Goal: Task Accomplishment & Management: Manage account settings

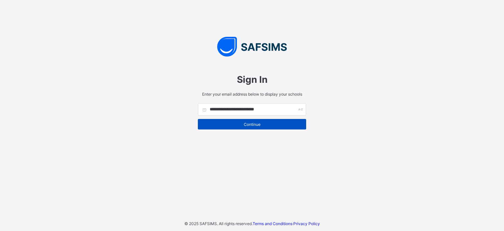
type input "**********"
click at [250, 124] on span "Continue" at bounding box center [252, 124] width 98 height 5
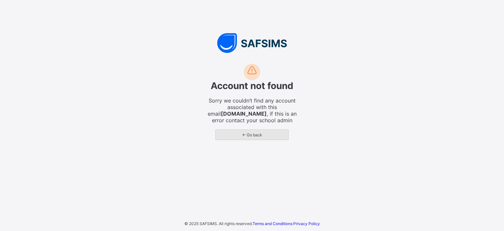
click at [247, 136] on span "← Go back" at bounding box center [252, 134] width 63 height 5
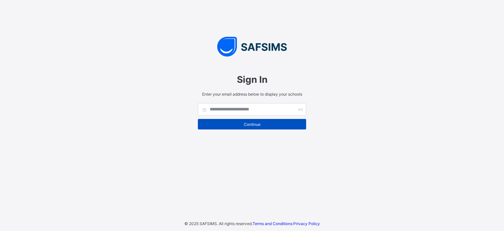
click at [250, 124] on span "Continue" at bounding box center [252, 124] width 98 height 5
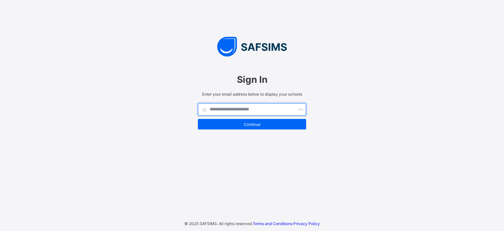
click at [261, 110] on input "text" at bounding box center [252, 109] width 108 height 12
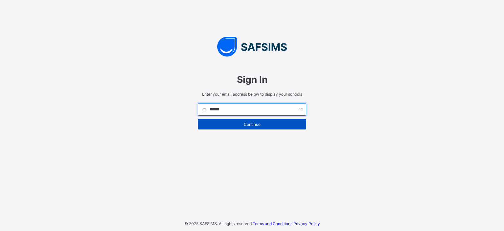
type input "******"
click at [251, 126] on span "Continue" at bounding box center [252, 124] width 98 height 5
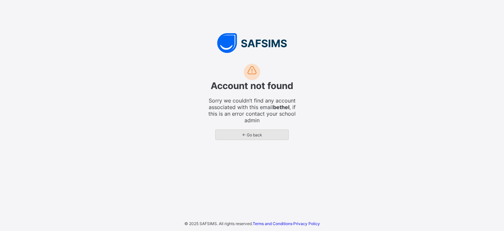
click at [252, 134] on span "← Go back" at bounding box center [252, 134] width 63 height 5
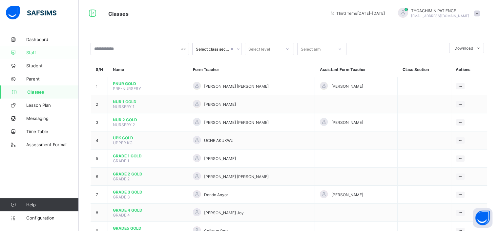
click at [29, 52] on span "Staff" at bounding box center [52, 52] width 53 height 5
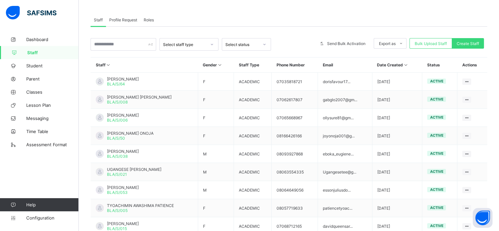
scroll to position [109, 0]
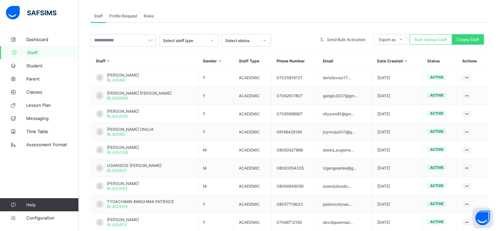
click at [482, 218] on button "Open asap" at bounding box center [483, 218] width 20 height 20
click at [32, 66] on span "Student" at bounding box center [52, 65] width 53 height 5
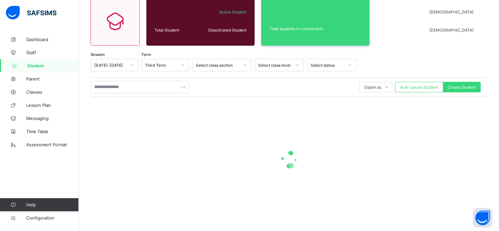
scroll to position [109, 0]
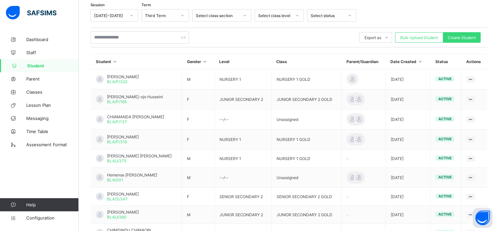
click at [293, 61] on th "Class" at bounding box center [307, 61] width 70 height 15
click at [291, 61] on th "Class" at bounding box center [307, 61] width 70 height 15
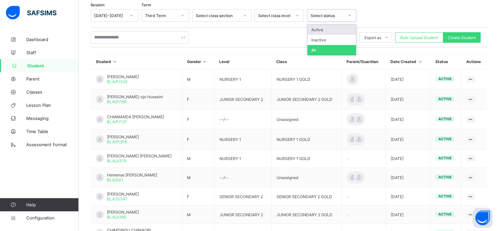
click at [327, 15] on div "Select status" at bounding box center [327, 15] width 33 height 5
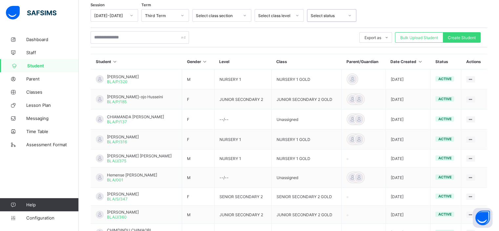
click at [327, 13] on div "Select status" at bounding box center [327, 15] width 33 height 5
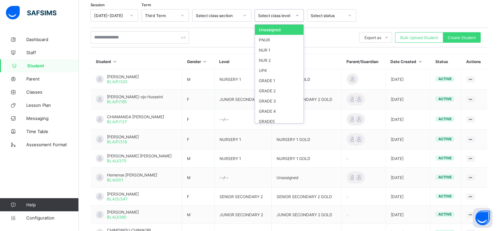
click at [283, 13] on div "Select class level" at bounding box center [274, 15] width 33 height 5
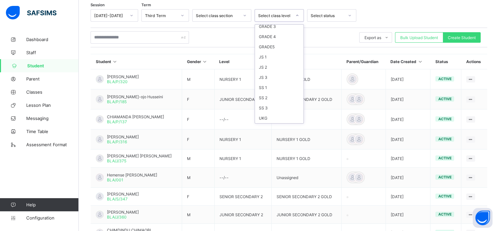
scroll to position [76, 0]
click at [261, 57] on div "JS 1" at bounding box center [279, 57] width 49 height 10
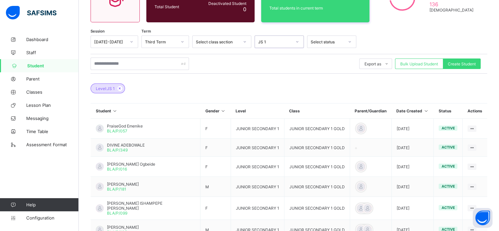
scroll to position [109, 0]
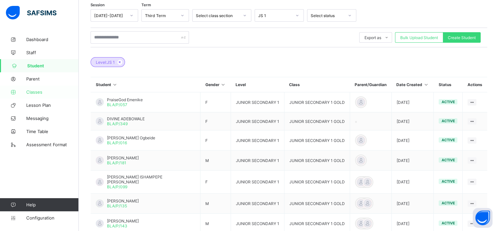
click at [31, 94] on span "Classes" at bounding box center [52, 91] width 53 height 5
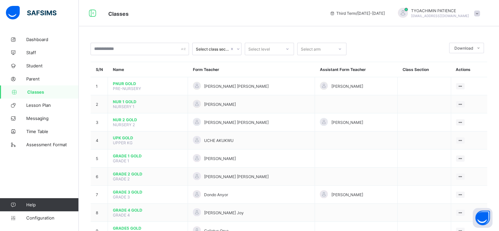
click at [318, 73] on th "Assistant Form Teacher" at bounding box center [356, 69] width 82 height 15
click at [341, 51] on div at bounding box center [340, 49] width 11 height 11
click at [341, 51] on icon at bounding box center [340, 49] width 4 height 7
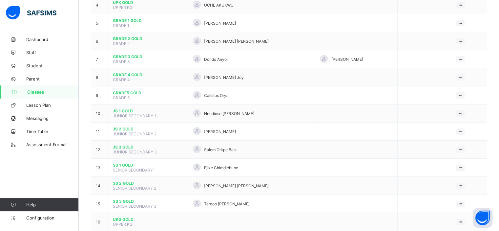
scroll to position [152, 0]
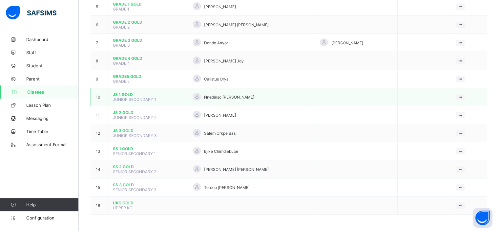
click at [100, 94] on td "10" at bounding box center [99, 97] width 17 height 18
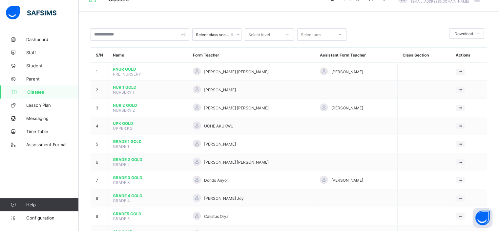
scroll to position [0, 0]
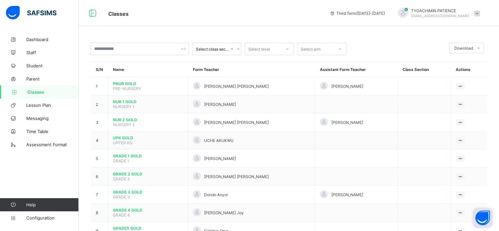
click at [482, 216] on button "Open asap" at bounding box center [483, 218] width 20 height 20
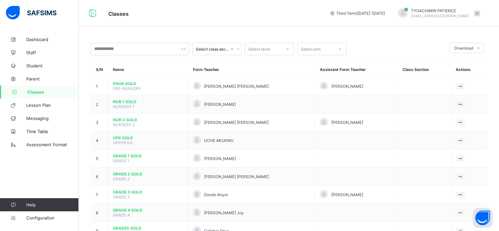
click at [480, 13] on span at bounding box center [477, 14] width 6 height 6
click at [484, 215] on button "Open asap" at bounding box center [483, 218] width 20 height 20
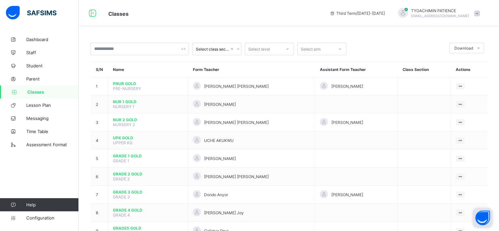
click at [484, 215] on button "Open asap" at bounding box center [483, 218] width 20 height 20
click at [32, 41] on span "Dashboard" at bounding box center [52, 39] width 53 height 5
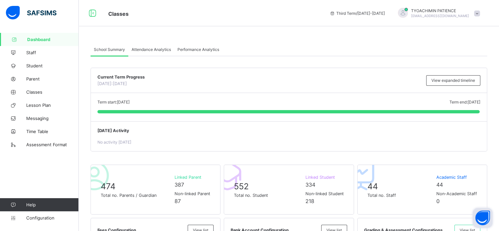
click at [484, 218] on button "Open asap" at bounding box center [483, 218] width 20 height 20
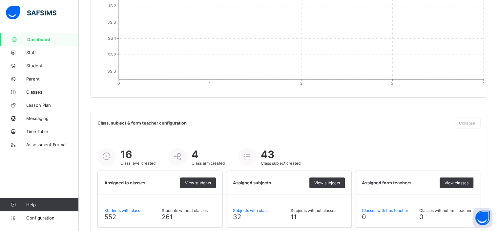
scroll to position [697, 0]
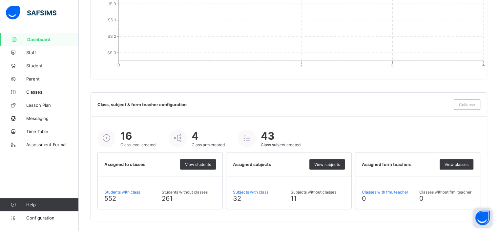
click at [485, 221] on button "Open asap" at bounding box center [483, 218] width 20 height 20
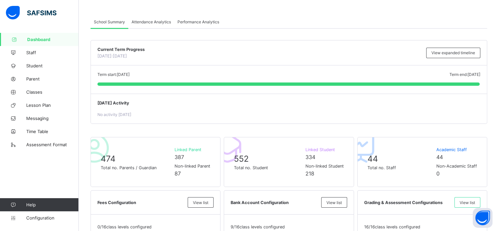
scroll to position [0, 0]
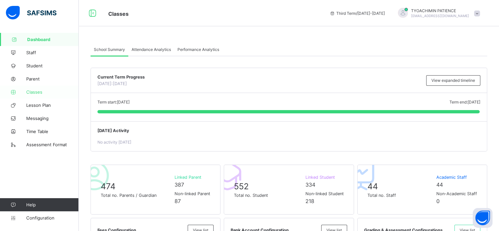
click at [34, 93] on span "Classes" at bounding box center [52, 91] width 53 height 5
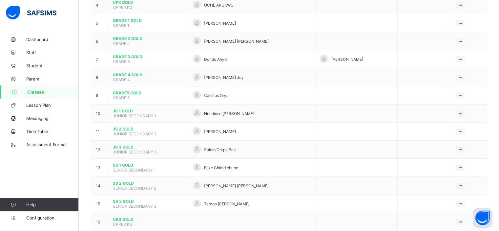
scroll to position [152, 0]
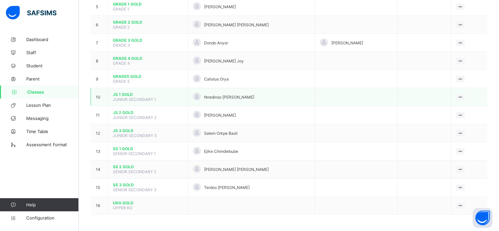
click at [128, 96] on span "JS 1 GOLD" at bounding box center [148, 94] width 70 height 5
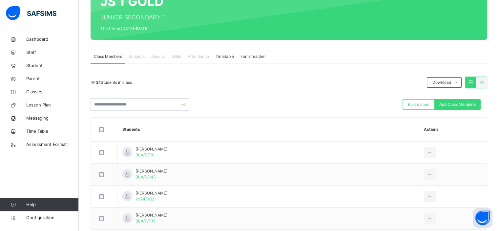
scroll to position [30, 0]
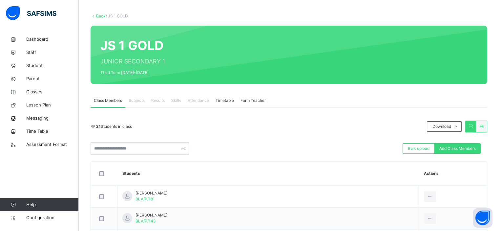
click at [159, 100] on span "Results" at bounding box center [157, 101] width 13 height 6
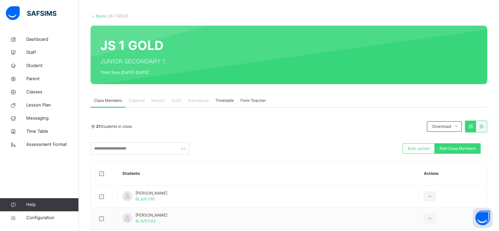
click at [134, 101] on span "Subjects" at bounding box center [137, 101] width 16 height 6
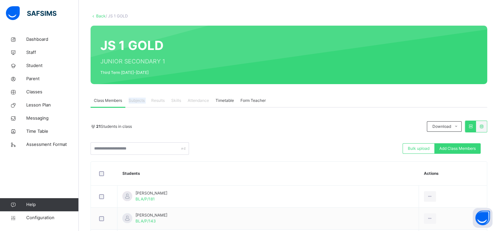
click at [134, 101] on span "Subjects" at bounding box center [137, 101] width 16 height 6
click at [485, 219] on button "Open asap" at bounding box center [483, 218] width 20 height 20
drag, startPoint x: 120, startPoint y: 106, endPoint x: 148, endPoint y: 105, distance: 28.3
click at [148, 105] on div "Class Members Subjects Results Skills Attendance Timetable Form Teacher" at bounding box center [289, 100] width 397 height 13
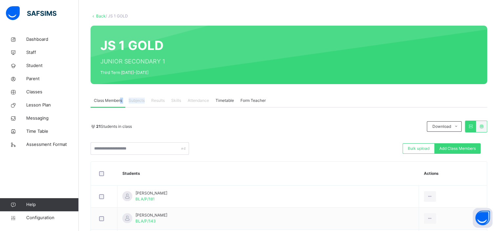
click at [118, 107] on div "Class Members" at bounding box center [108, 100] width 35 height 13
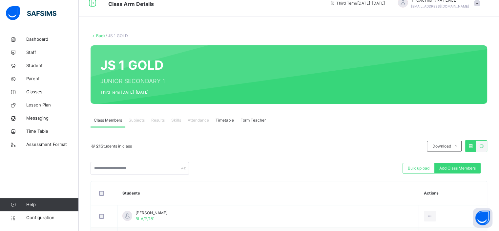
scroll to position [0, 0]
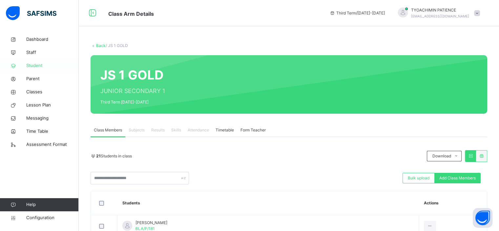
click at [32, 65] on span "Student" at bounding box center [52, 65] width 53 height 7
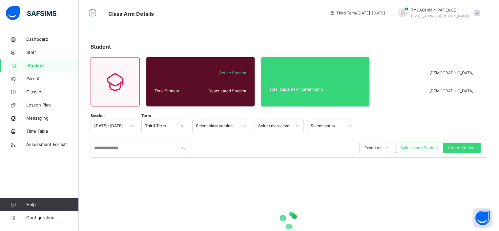
click at [32, 65] on span "Student" at bounding box center [53, 65] width 52 height 7
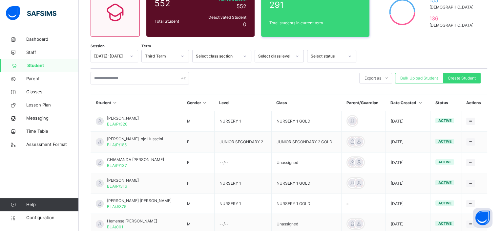
scroll to position [127, 0]
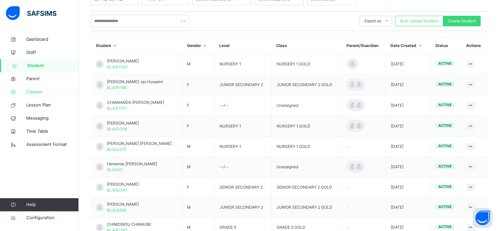
click at [33, 94] on span "Classes" at bounding box center [52, 92] width 53 height 7
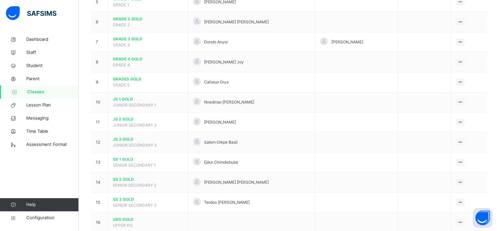
scroll to position [183, 0]
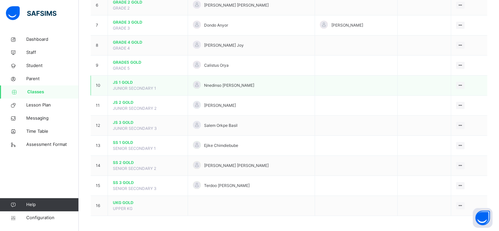
click at [125, 81] on span "JS 1 GOLD" at bounding box center [148, 82] width 70 height 6
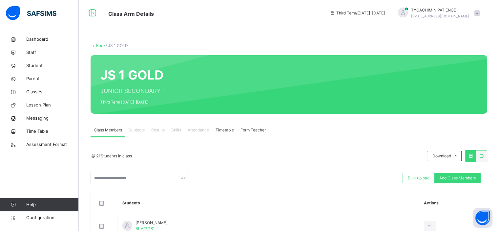
click at [161, 131] on span "Results" at bounding box center [157, 130] width 13 height 6
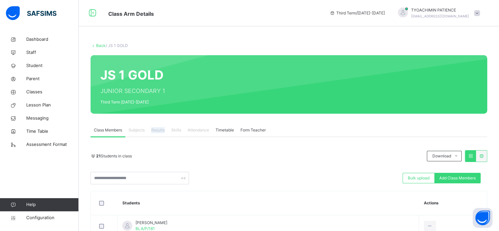
click at [161, 131] on span "Results" at bounding box center [157, 130] width 13 height 6
click at [106, 129] on span "Class Members" at bounding box center [108, 130] width 28 height 6
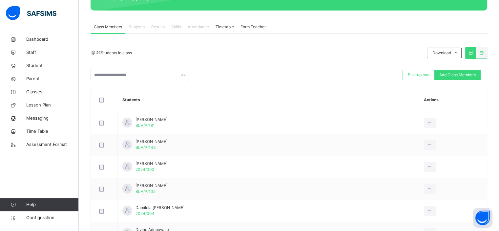
scroll to position [109, 0]
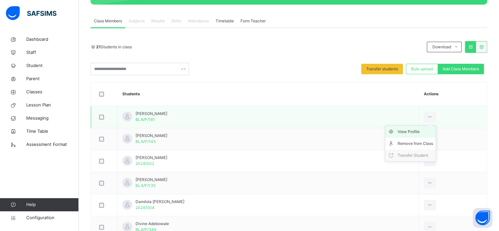
click at [398, 130] on div "View Profile" at bounding box center [415, 131] width 35 height 7
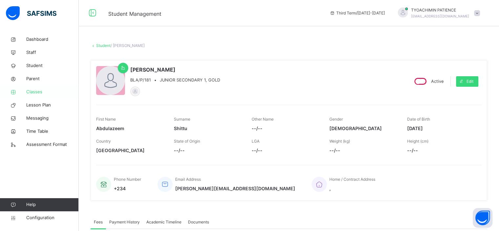
click at [32, 93] on span "Classes" at bounding box center [52, 92] width 53 height 7
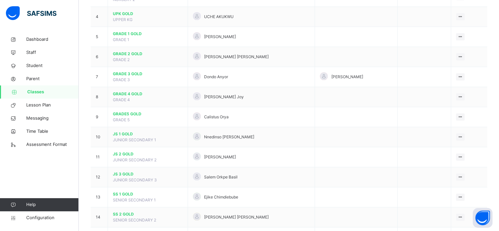
scroll to position [183, 0]
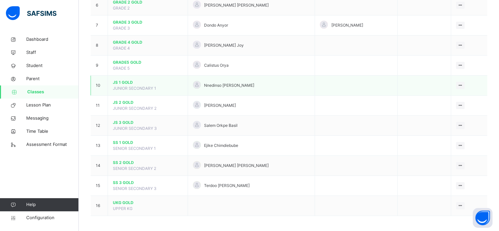
click at [121, 86] on span "JUNIOR SECONDARY 1" at bounding box center [134, 88] width 43 height 5
click at [145, 84] on span "JS 1 GOLD" at bounding box center [148, 82] width 70 height 6
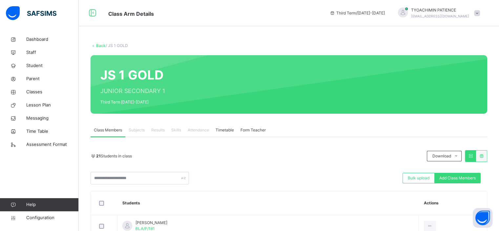
click at [156, 131] on span "Results" at bounding box center [157, 130] width 13 height 6
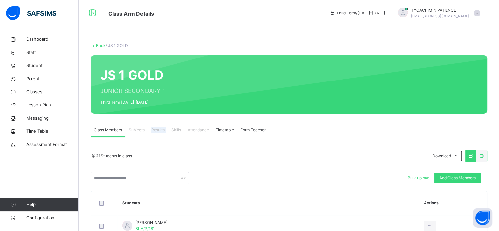
click at [156, 131] on span "Results" at bounding box center [157, 130] width 13 height 6
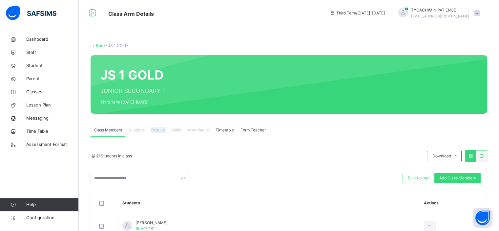
click at [156, 131] on span "Results" at bounding box center [157, 130] width 13 height 6
click at [157, 127] on span "Results" at bounding box center [157, 130] width 13 height 6
click at [137, 129] on span "Subjects" at bounding box center [137, 130] width 16 height 6
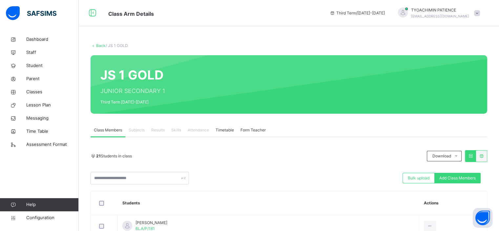
click at [137, 129] on span "Subjects" at bounding box center [137, 130] width 16 height 6
click at [36, 92] on span "Classes" at bounding box center [52, 92] width 53 height 7
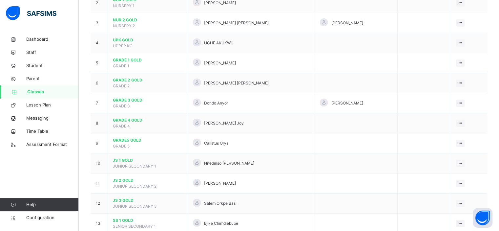
scroll to position [118, 0]
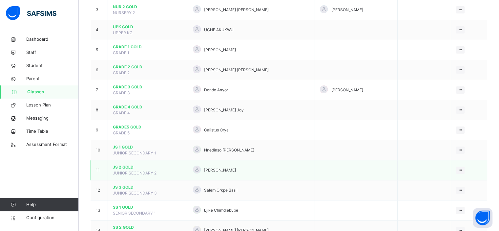
click at [134, 166] on span "JS 2 GOLD" at bounding box center [148, 167] width 70 height 6
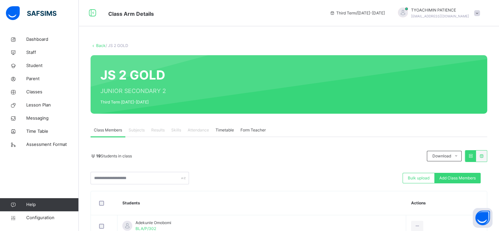
click at [138, 130] on span "Subjects" at bounding box center [137, 130] width 16 height 6
click at [159, 131] on span "Results" at bounding box center [157, 130] width 13 height 6
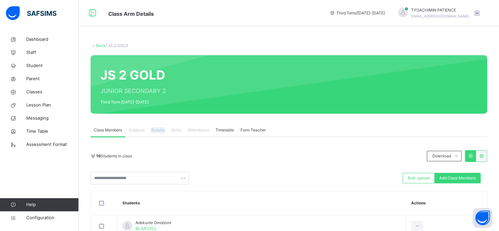
click at [159, 131] on span "Results" at bounding box center [157, 130] width 13 height 6
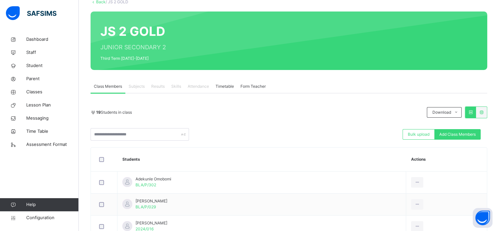
scroll to position [96, 0]
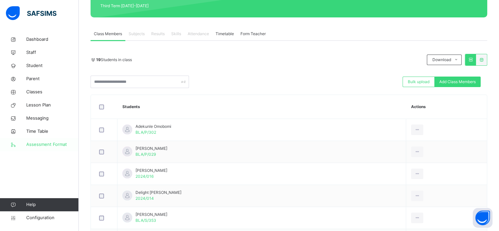
click at [51, 140] on link "Assessment Format" at bounding box center [39, 144] width 79 height 13
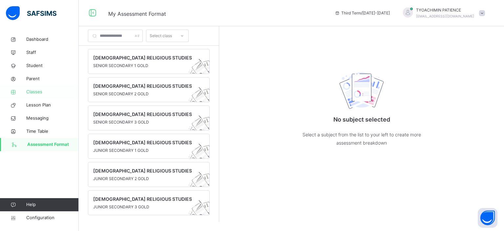
click at [35, 92] on span "Classes" at bounding box center [52, 92] width 53 height 7
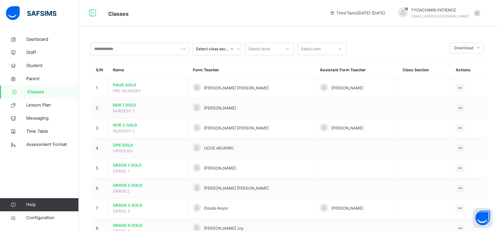
click at [263, 48] on div "Select level" at bounding box center [260, 49] width 22 height 12
click at [256, 121] on div "JS 2" at bounding box center [269, 119] width 49 height 11
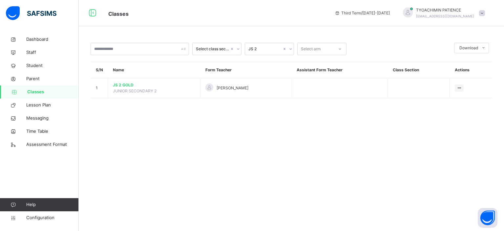
click at [43, 96] on link "Classes" at bounding box center [39, 91] width 79 height 13
click at [41, 89] on span "Classes" at bounding box center [53, 92] width 52 height 7
click at [41, 92] on span "Classes" at bounding box center [53, 92] width 52 height 7
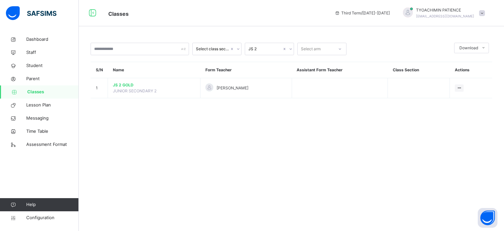
click at [41, 92] on span "Classes" at bounding box center [53, 92] width 52 height 7
click at [35, 93] on span "Classes" at bounding box center [53, 92] width 52 height 7
click at [93, 13] on icon at bounding box center [92, 13] width 11 height 12
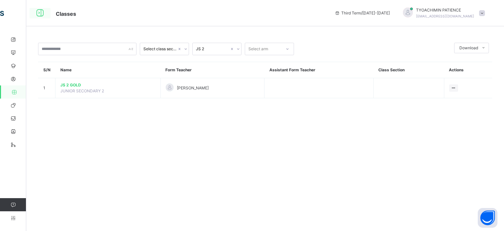
click at [38, 12] on icon at bounding box center [39, 13] width 11 height 12
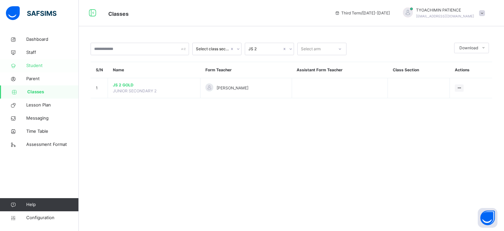
click at [30, 67] on span "Student" at bounding box center [52, 65] width 53 height 7
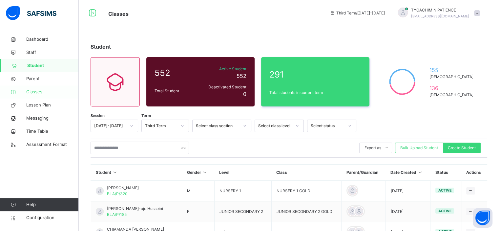
click at [32, 91] on span "Classes" at bounding box center [52, 92] width 53 height 7
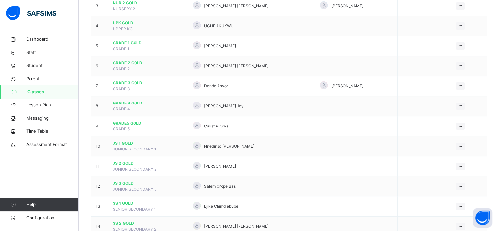
scroll to position [148, 0]
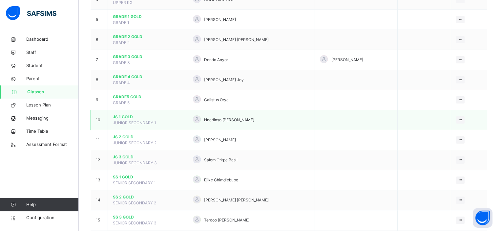
click at [126, 120] on span "JUNIOR SECONDARY 1" at bounding box center [134, 122] width 43 height 5
click at [143, 116] on span "JS 1 GOLD" at bounding box center [148, 117] width 70 height 6
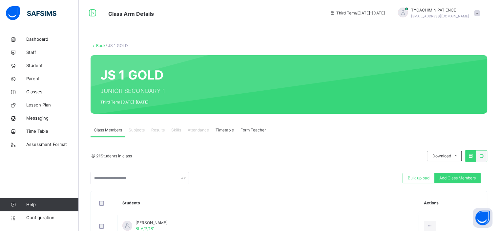
click at [258, 129] on span "Form Teacher" at bounding box center [253, 130] width 25 height 6
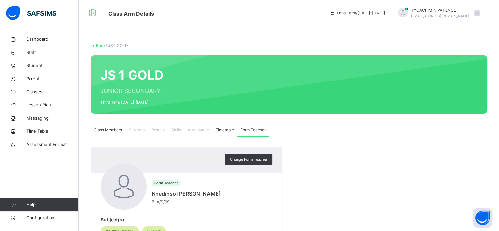
click at [258, 129] on span "Form Teacher" at bounding box center [253, 130] width 25 height 6
click at [136, 130] on span "Subjects" at bounding box center [137, 130] width 16 height 6
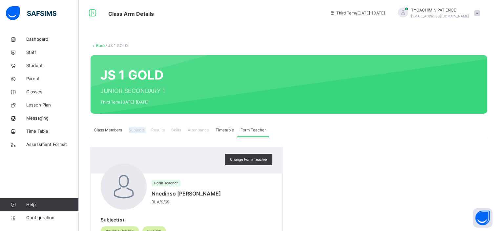
click at [136, 130] on span "Subjects" at bounding box center [137, 130] width 16 height 6
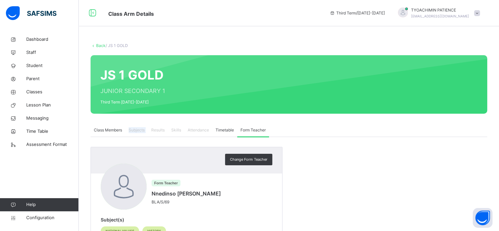
click at [136, 130] on span "Subjects" at bounding box center [137, 130] width 16 height 6
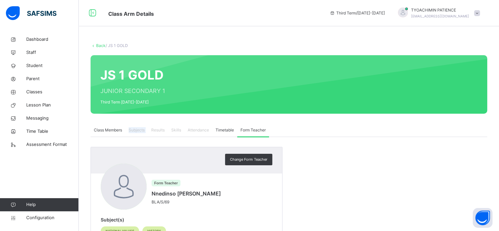
click at [136, 130] on span "Subjects" at bounding box center [137, 130] width 16 height 6
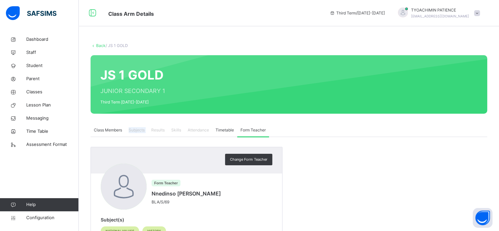
click at [136, 130] on span "Subjects" at bounding box center [137, 130] width 16 height 6
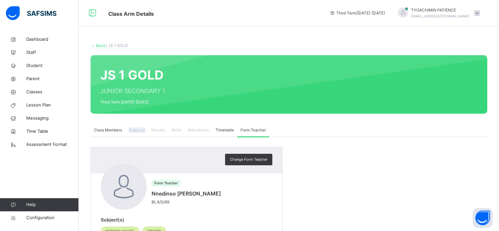
click at [136, 130] on span "Subjects" at bounding box center [137, 130] width 16 height 6
click at [159, 131] on span "Results" at bounding box center [157, 130] width 13 height 6
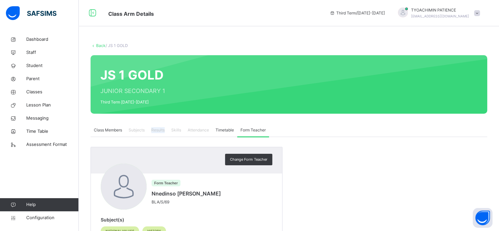
click at [159, 131] on span "Results" at bounding box center [157, 130] width 13 height 6
click at [106, 132] on span "Class Members" at bounding box center [108, 130] width 28 height 6
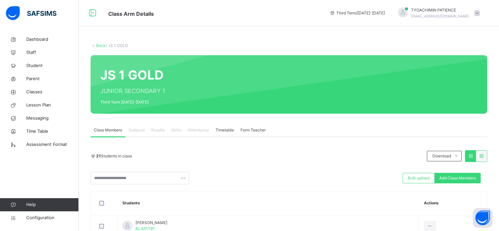
click at [249, 130] on span "Form Teacher" at bounding box center [253, 130] width 25 height 6
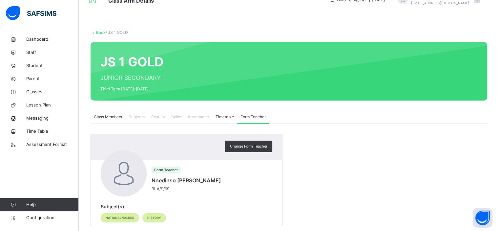
scroll to position [24, 0]
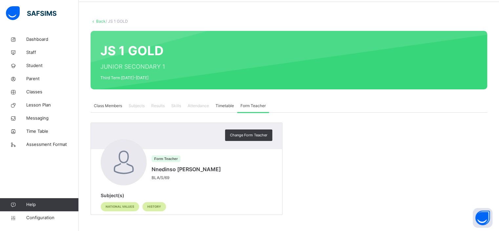
click at [106, 106] on span "Class Members" at bounding box center [108, 106] width 28 height 6
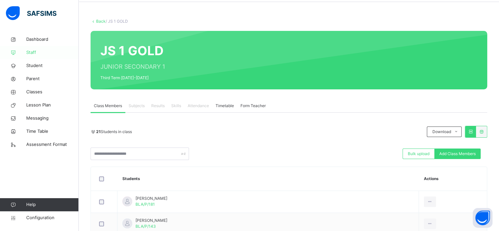
click at [31, 52] on span "Staff" at bounding box center [52, 52] width 53 height 7
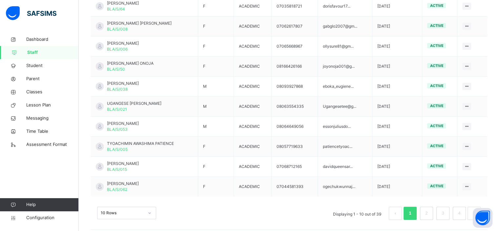
scroll to position [188, 0]
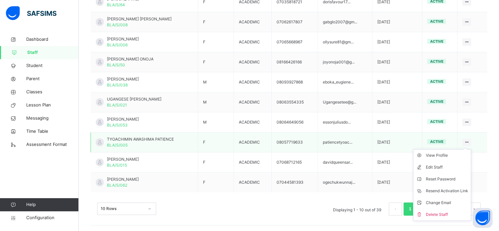
click at [471, 149] on ul "View Profile Edit Staff Reset Password Resend Activation Link Change Email Dele…" at bounding box center [442, 185] width 58 height 72
click at [470, 141] on icon at bounding box center [467, 142] width 6 height 5
click at [168, 141] on span "TYOACHIMIN AWASHIMA PATIENCE" at bounding box center [140, 139] width 67 height 6
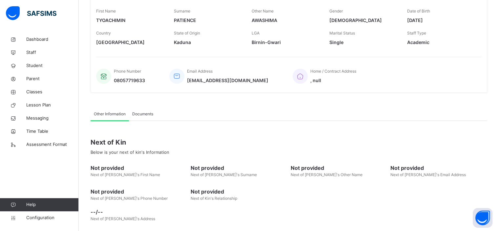
scroll to position [91, 0]
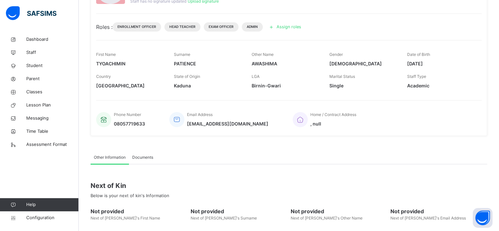
click at [296, 29] on span "Assign roles" at bounding box center [289, 27] width 25 height 6
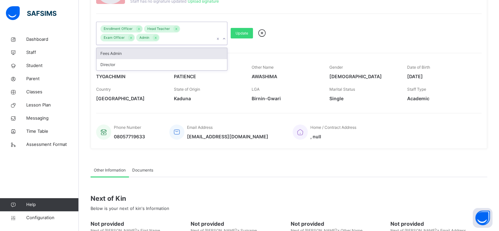
click at [224, 38] on icon at bounding box center [224, 38] width 2 height 1
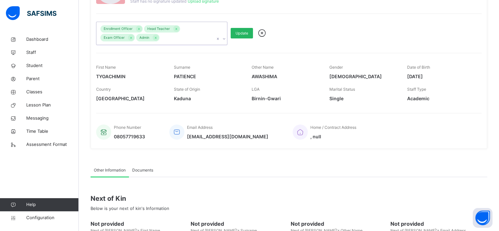
click at [244, 32] on span "Update" at bounding box center [242, 34] width 12 height 6
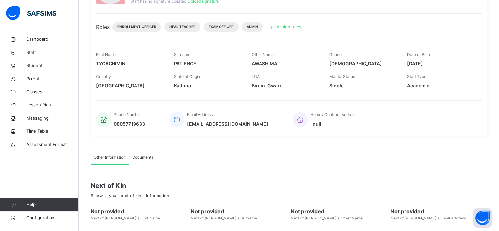
click at [274, 26] on icon at bounding box center [271, 27] width 7 height 8
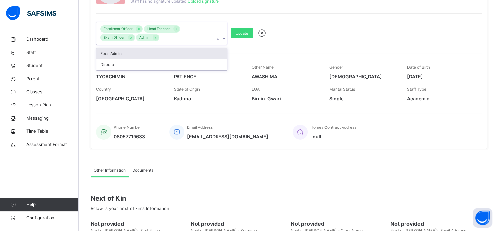
click at [224, 39] on icon at bounding box center [224, 38] width 4 height 7
click at [261, 33] on icon at bounding box center [261, 33] width 11 height 10
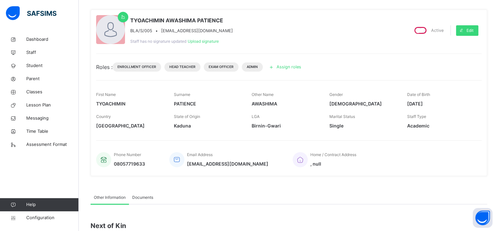
scroll to position [47, 0]
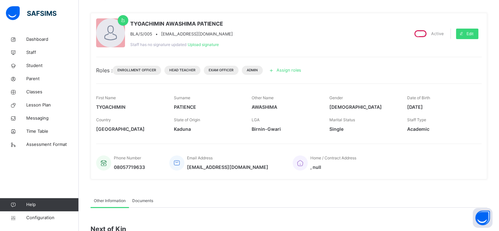
click at [273, 70] on icon at bounding box center [271, 70] width 7 height 8
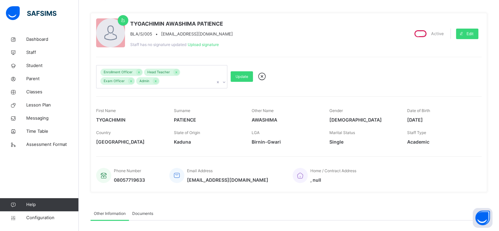
click at [224, 81] on icon at bounding box center [224, 82] width 4 height 7
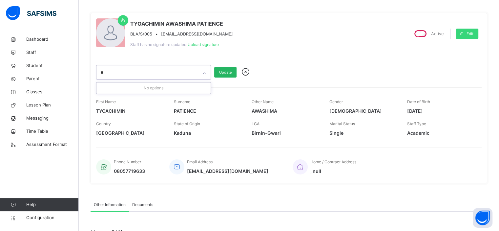
type input "*"
type input "**********"
click at [226, 72] on span "Update" at bounding box center [225, 73] width 12 height 6
click at [246, 72] on icon at bounding box center [245, 72] width 11 height 10
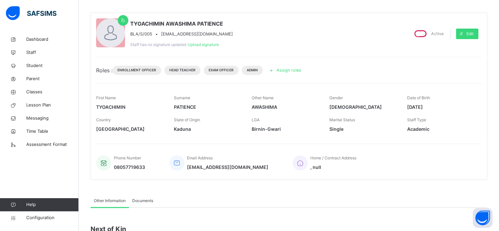
click at [285, 69] on span "Assign roles" at bounding box center [289, 70] width 25 height 6
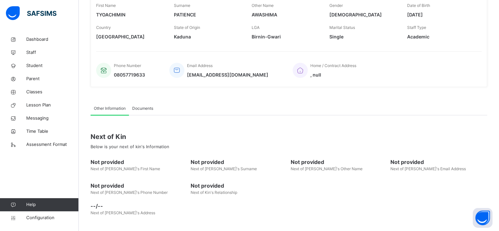
scroll to position [160, 0]
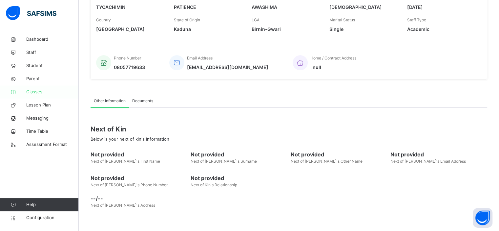
click at [30, 91] on span "Classes" at bounding box center [52, 92] width 53 height 7
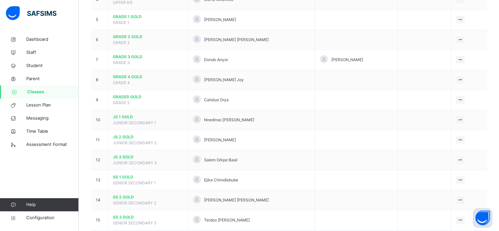
scroll to position [162, 0]
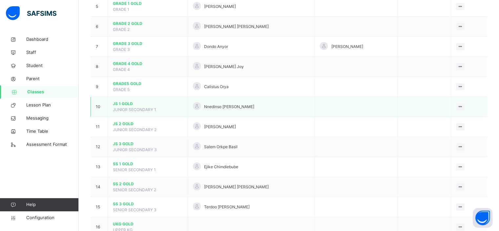
click at [142, 107] on span "JUNIOR SECONDARY 1" at bounding box center [134, 109] width 43 height 5
click at [133, 103] on span "JS 1 GOLD" at bounding box center [148, 104] width 70 height 6
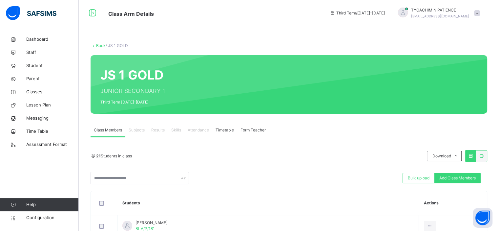
click at [137, 130] on span "Subjects" at bounding box center [137, 130] width 16 height 6
click at [158, 131] on span "Results" at bounding box center [157, 130] width 13 height 6
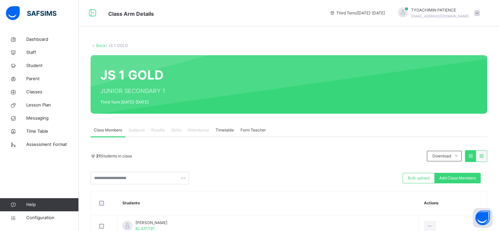
click at [158, 131] on span "Results" at bounding box center [157, 130] width 13 height 6
click at [478, 213] on button "Open asap" at bounding box center [483, 218] width 20 height 20
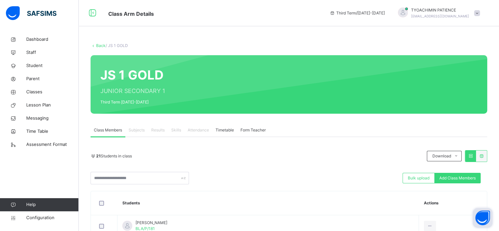
click at [478, 213] on button "Open asap" at bounding box center [483, 218] width 20 height 20
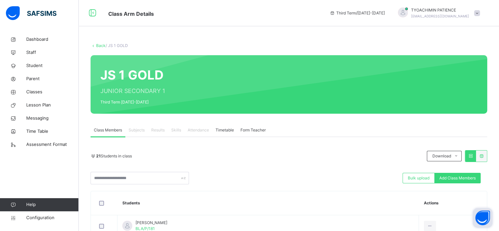
click at [478, 213] on button "Open asap" at bounding box center [483, 218] width 20 height 20
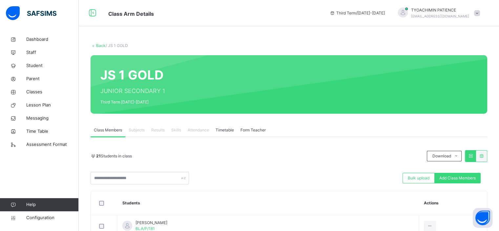
click at [12, 13] on img at bounding box center [31, 13] width 51 height 14
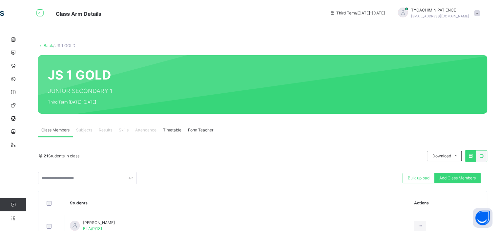
click at [39, 14] on icon at bounding box center [39, 13] width 11 height 12
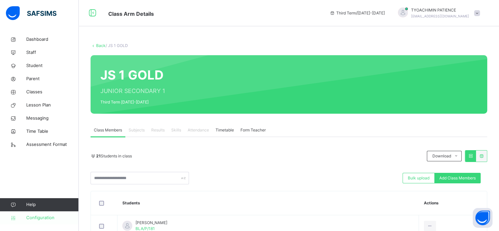
click at [13, 216] on icon at bounding box center [13, 217] width 26 height 5
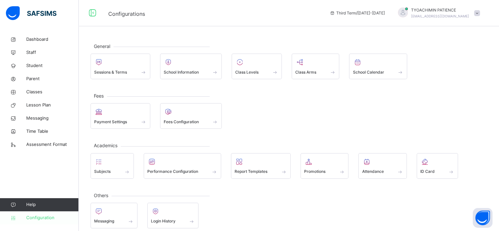
click at [13, 216] on icon at bounding box center [13, 217] width 26 height 5
click at [35, 66] on span "Student" at bounding box center [52, 65] width 53 height 7
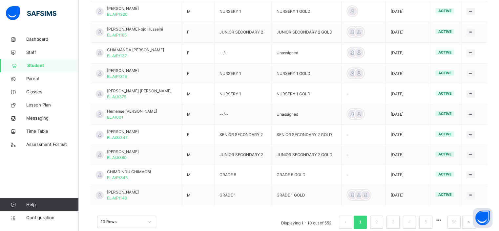
scroll to position [193, 0]
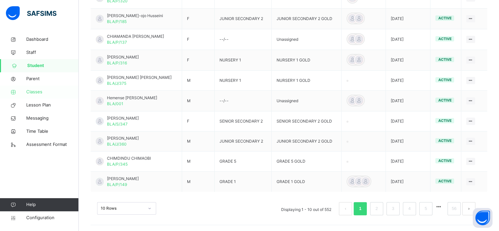
click at [34, 92] on span "Classes" at bounding box center [52, 92] width 53 height 7
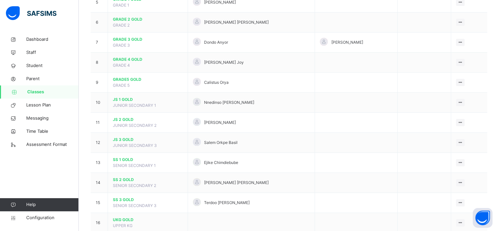
scroll to position [166, 0]
click at [137, 98] on span "JS 1 GOLD" at bounding box center [148, 99] width 70 height 6
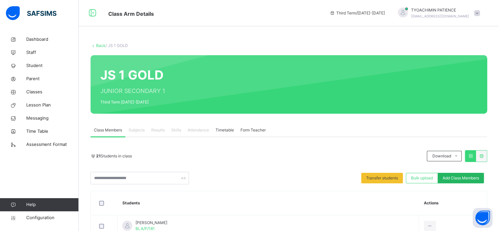
click at [471, 179] on span "Add Class Members" at bounding box center [461, 178] width 36 height 6
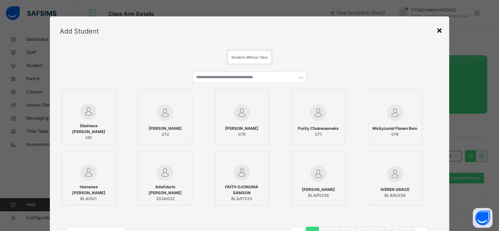
click at [439, 30] on div "×" at bounding box center [440, 30] width 6 height 14
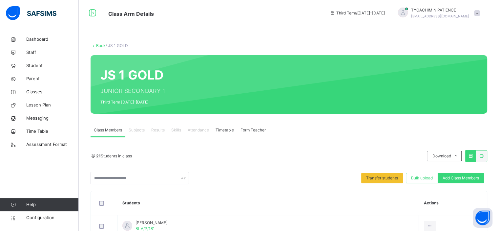
click at [474, 155] on icon at bounding box center [471, 155] width 6 height 5
click at [485, 156] on icon at bounding box center [482, 155] width 6 height 5
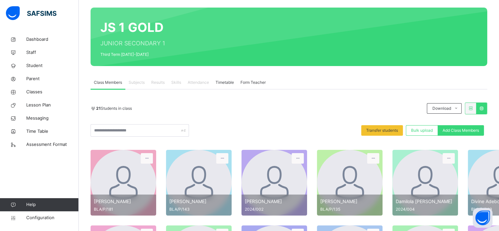
scroll to position [34, 0]
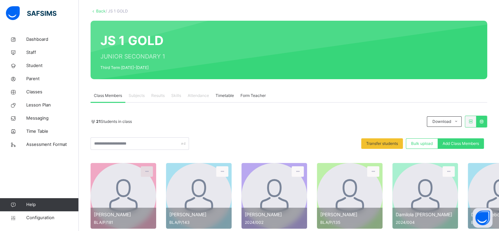
click at [147, 171] on icon at bounding box center [147, 171] width 6 height 6
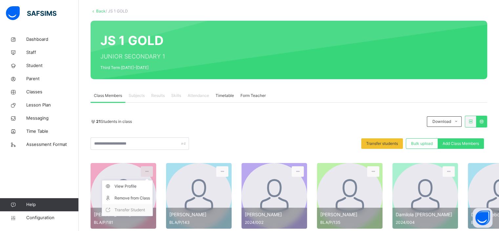
click at [147, 171] on icon at bounding box center [147, 171] width 6 height 6
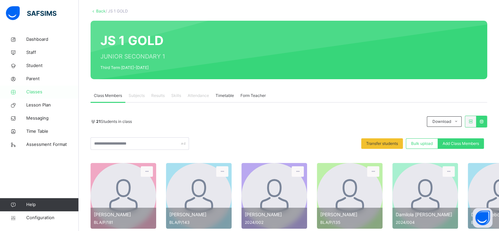
click at [33, 90] on span "Classes" at bounding box center [52, 92] width 53 height 7
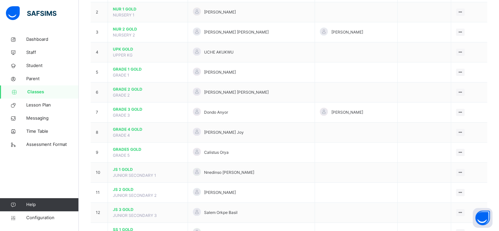
scroll to position [109, 0]
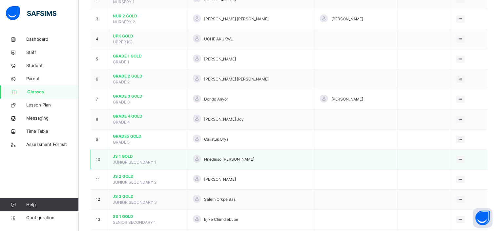
click at [119, 160] on span "JUNIOR SECONDARY 1" at bounding box center [134, 162] width 43 height 5
click at [122, 153] on span "JS 1 GOLD" at bounding box center [148, 156] width 70 height 6
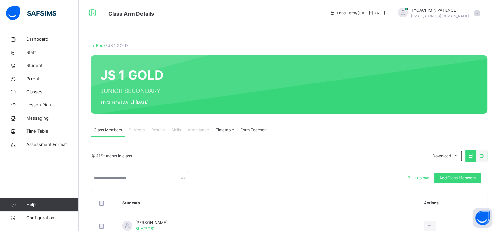
click at [13, 205] on icon at bounding box center [13, 204] width 26 height 5
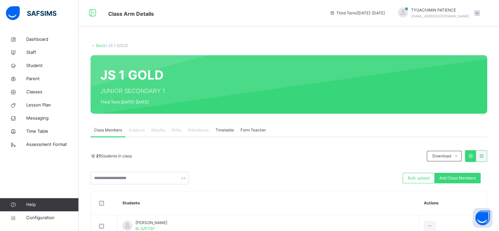
click at [13, 202] on icon at bounding box center [13, 204] width 26 height 5
